Goal: Navigation & Orientation: Find specific page/section

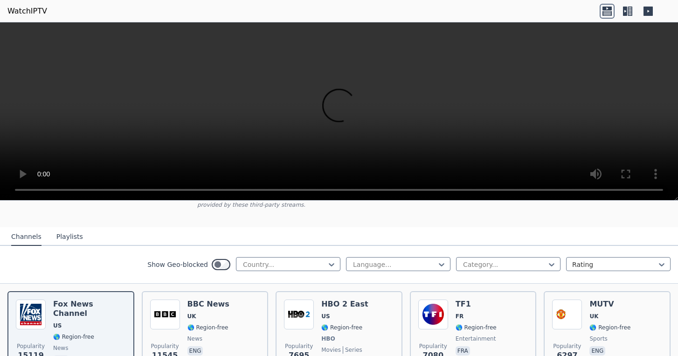
scroll to position [80, 0]
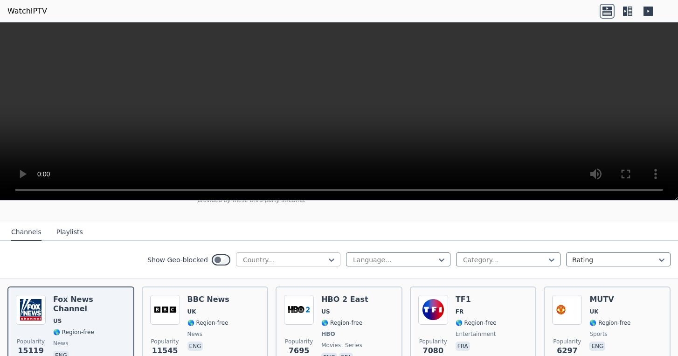
click at [294, 257] on div at bounding box center [284, 259] width 85 height 9
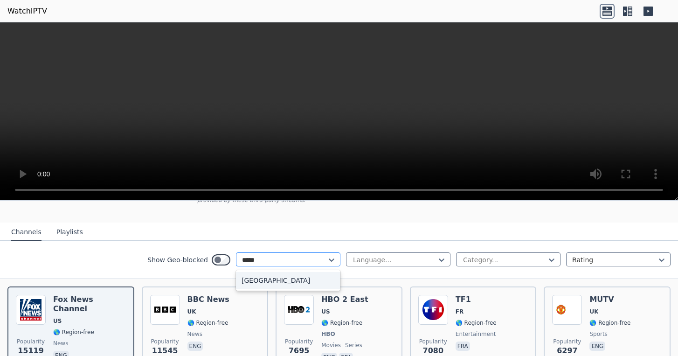
type input "******"
click at [255, 287] on div "[GEOGRAPHIC_DATA]" at bounding box center [288, 280] width 104 height 17
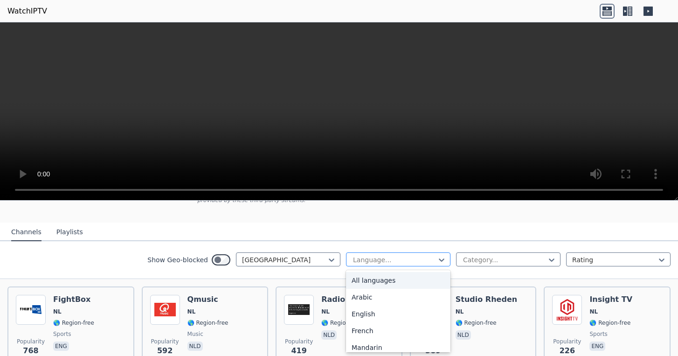
click at [411, 261] on div at bounding box center [394, 259] width 85 height 9
click at [381, 312] on div "English" at bounding box center [398, 314] width 104 height 17
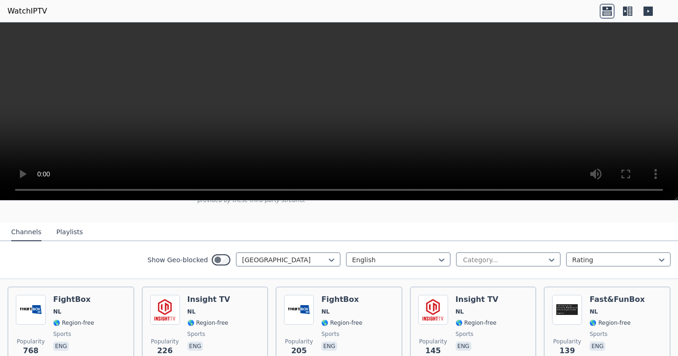
click at [124, 263] on div "Show Geo-blocked [GEOGRAPHIC_DATA] English Category... Rating" at bounding box center [339, 260] width 678 height 38
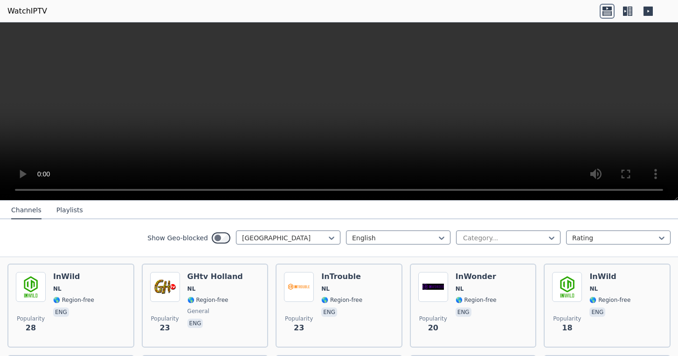
scroll to position [287, 0]
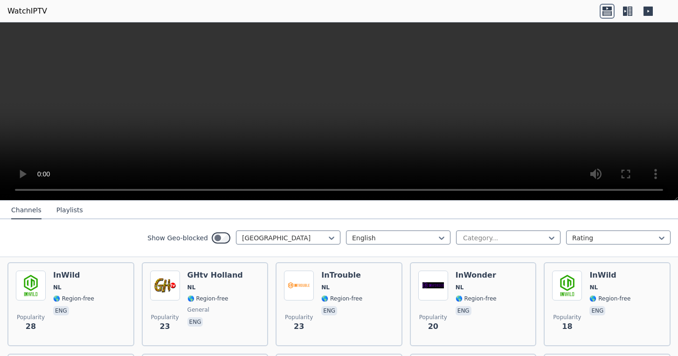
click at [77, 215] on button "Playlists" at bounding box center [69, 210] width 27 height 18
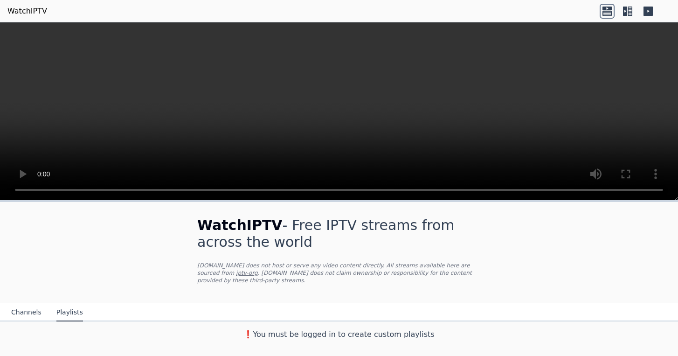
scroll to position [0, 0]
